Goal: Transaction & Acquisition: Subscribe to service/newsletter

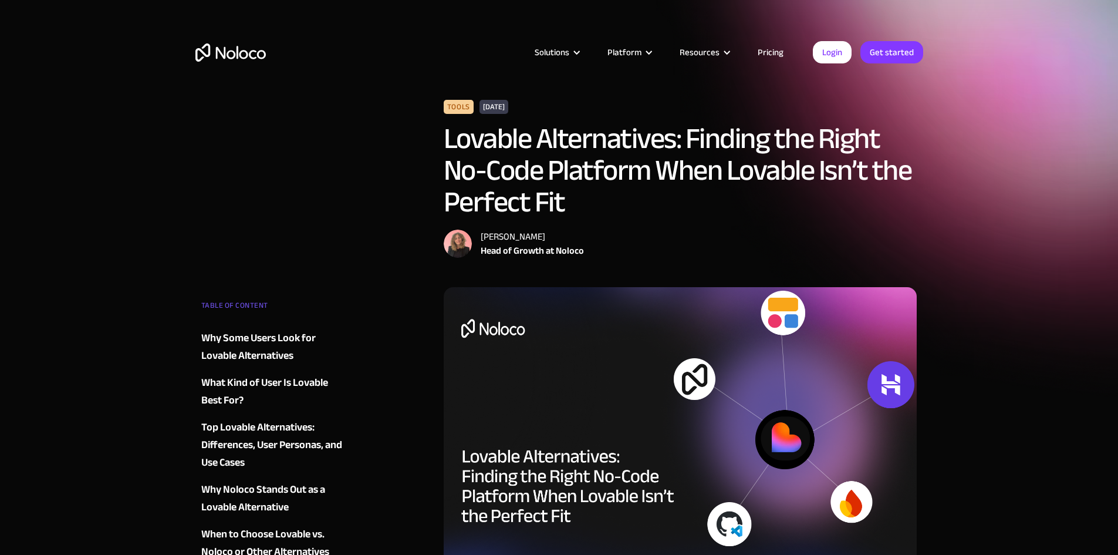
click at [779, 52] on link "Pricing" at bounding box center [770, 52] width 55 height 15
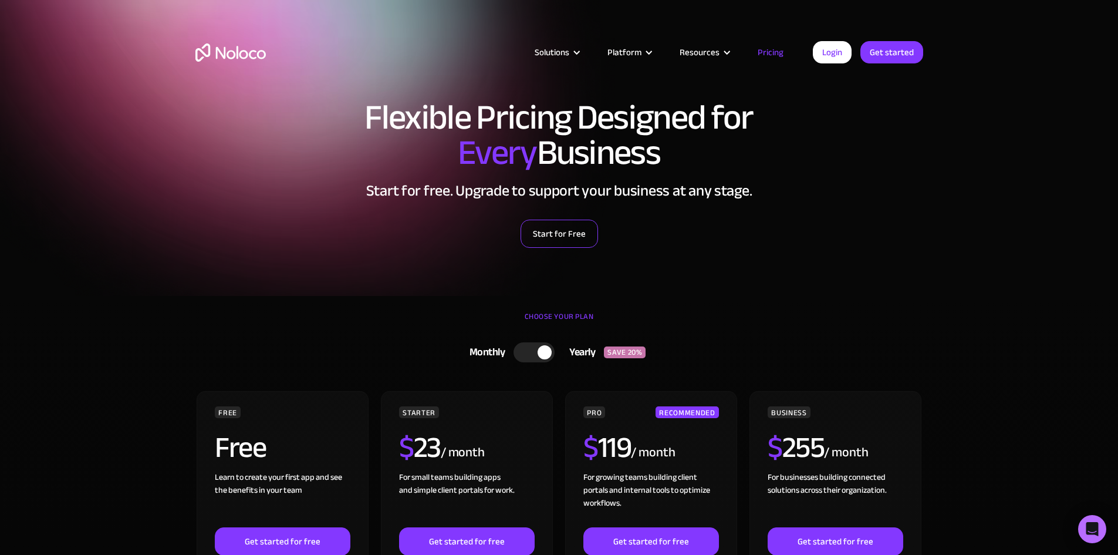
click at [571, 235] on link "Start for Free" at bounding box center [559, 234] width 77 height 28
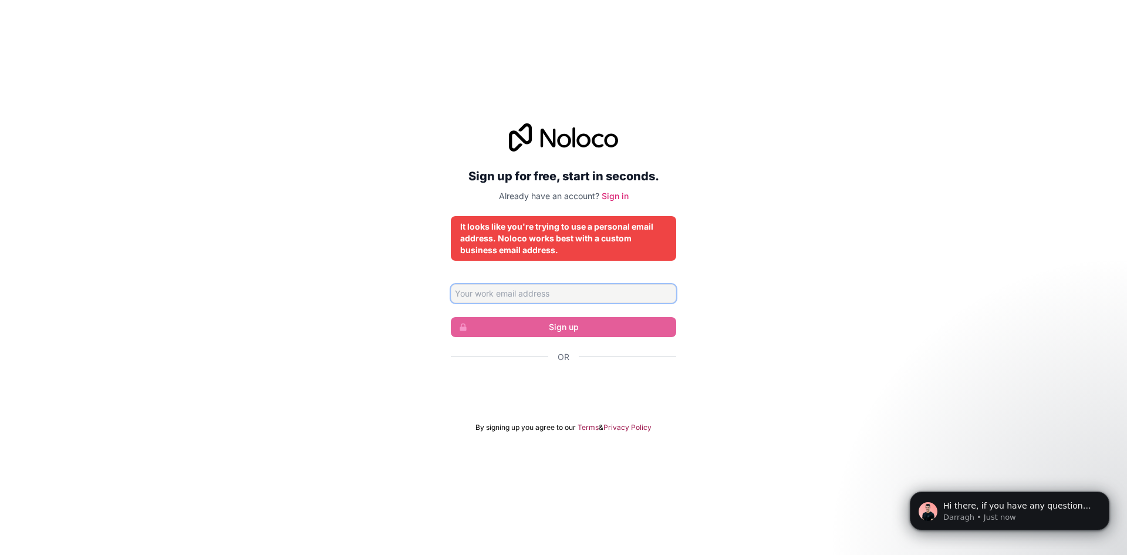
click at [582, 298] on input "Email address" at bounding box center [563, 293] width 225 height 19
click at [835, 291] on div "Sign up for free, start in seconds. Already have an account? Sign in It looks l…" at bounding box center [563, 278] width 1127 height 342
click at [586, 303] on input "Email address" at bounding box center [563, 293] width 225 height 19
type input "[EMAIL_ADDRESS][DOMAIN_NAME]"
